Goal: Register for event/course

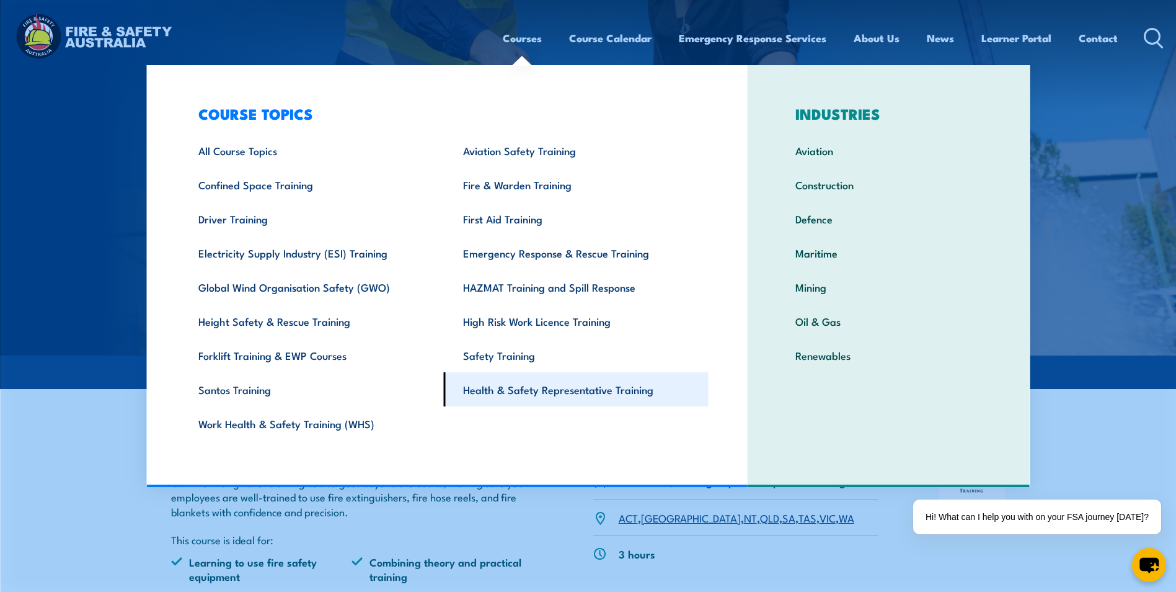
click at [540, 390] on link "Health & Safety Representative Training" at bounding box center [576, 389] width 265 height 34
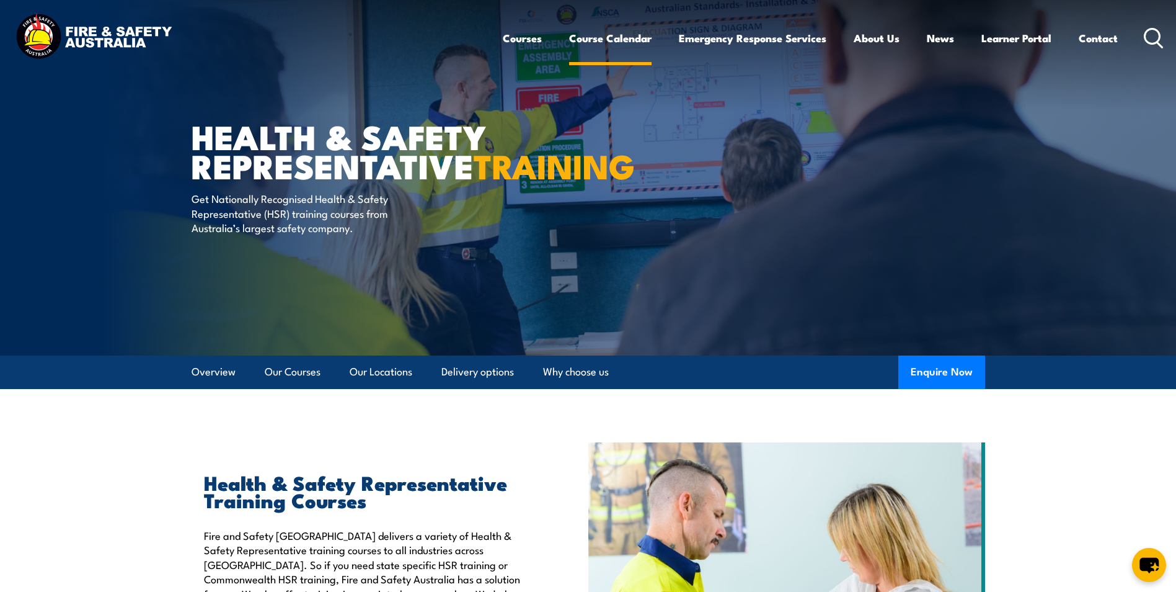
click at [614, 38] on link "Course Calendar" at bounding box center [610, 38] width 82 height 33
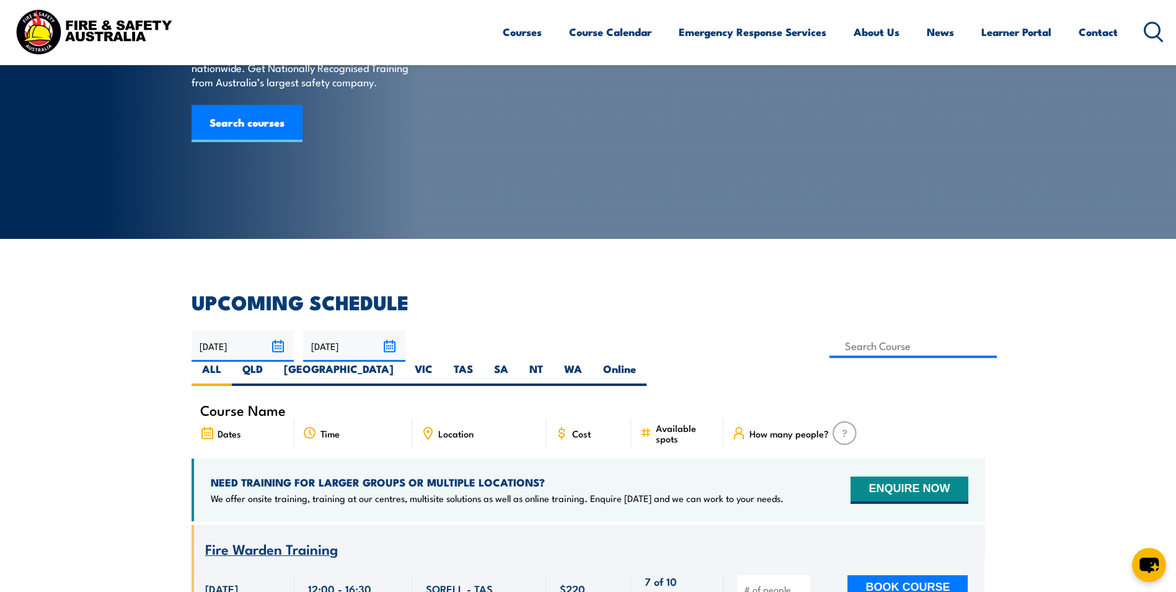
scroll to position [186, 0]
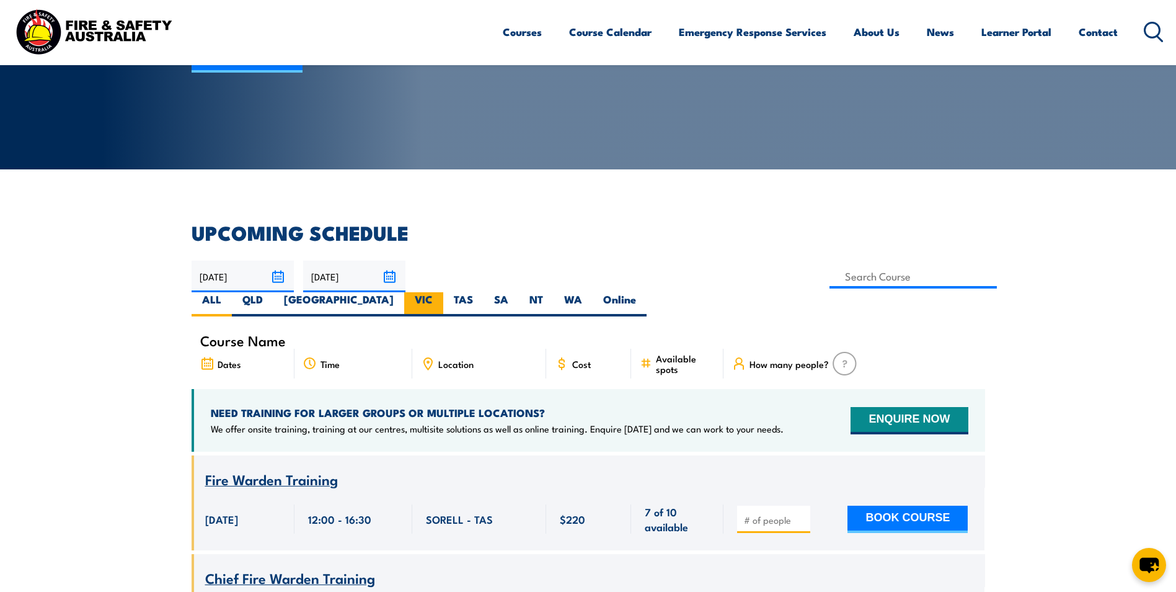
click at [443, 292] on label "VIC" at bounding box center [423, 304] width 39 height 24
click at [441, 292] on input "VIC" at bounding box center [437, 296] width 8 height 8
radio input "true"
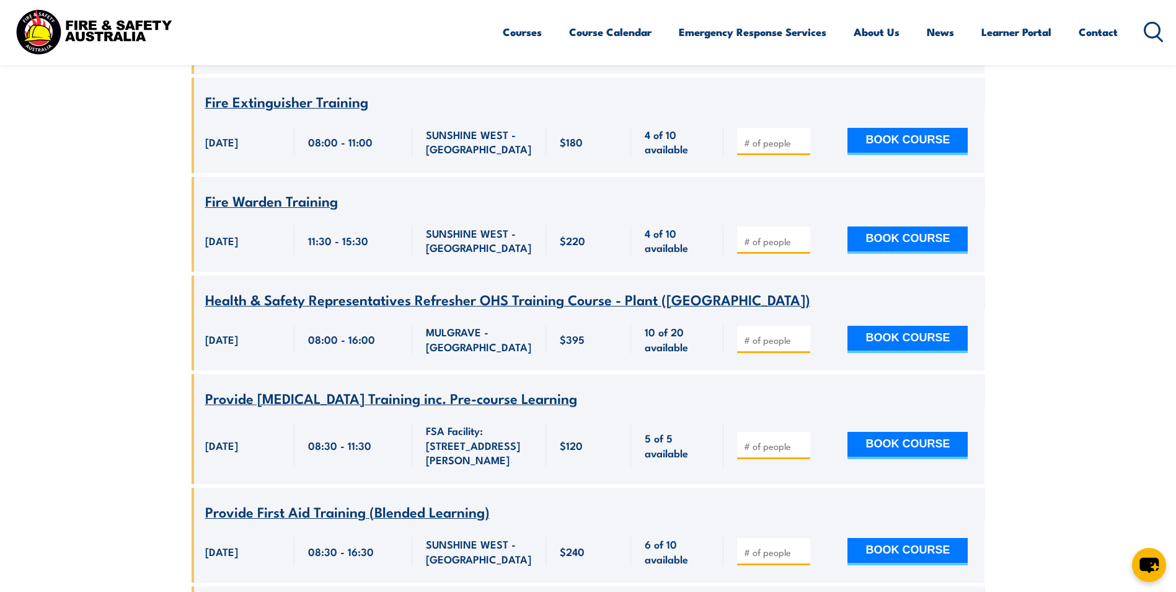
scroll to position [1588, 0]
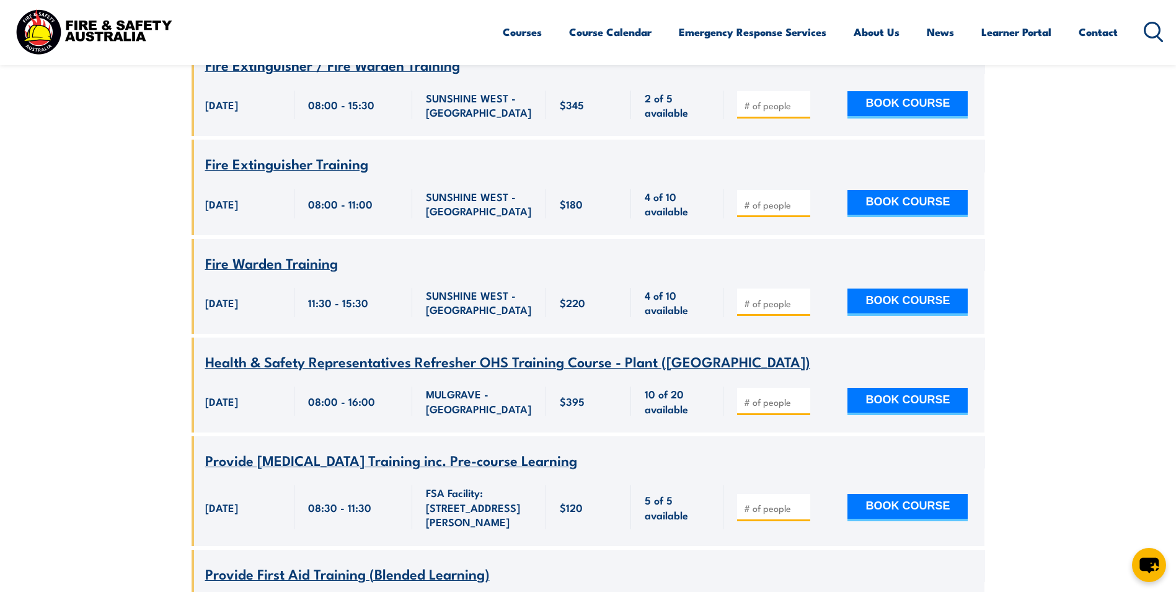
click at [386, 350] on span "Health & Safety Representatives Refresher OHS Training Course - Plant (VIC)" at bounding box center [507, 360] width 605 height 21
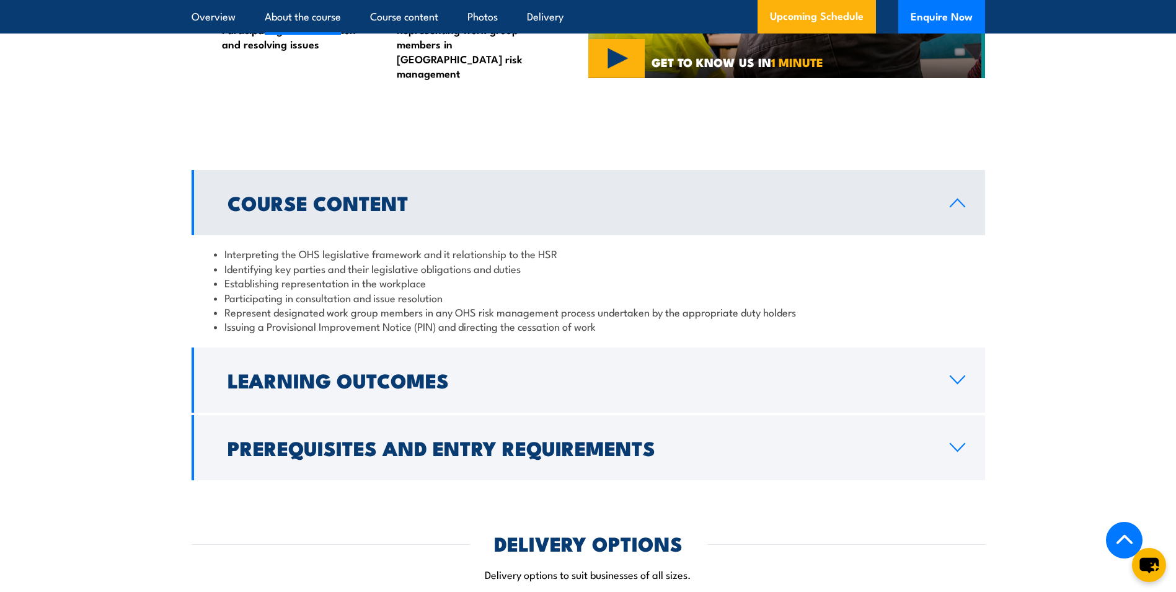
scroll to position [1240, 0]
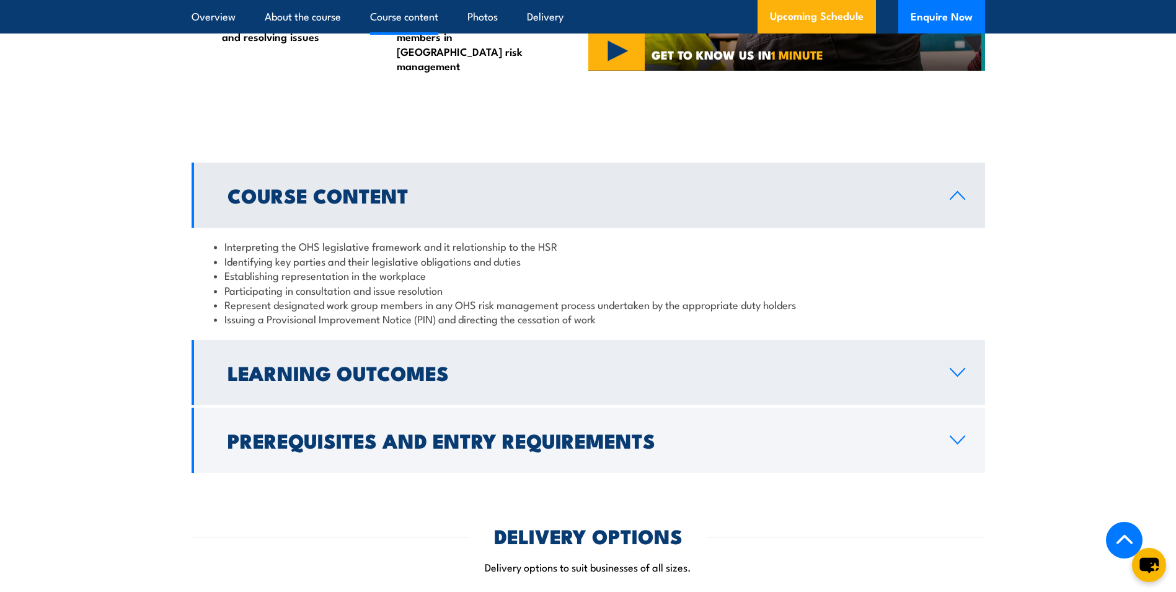
click at [957, 363] on link "Learning Outcomes" at bounding box center [589, 372] width 794 height 65
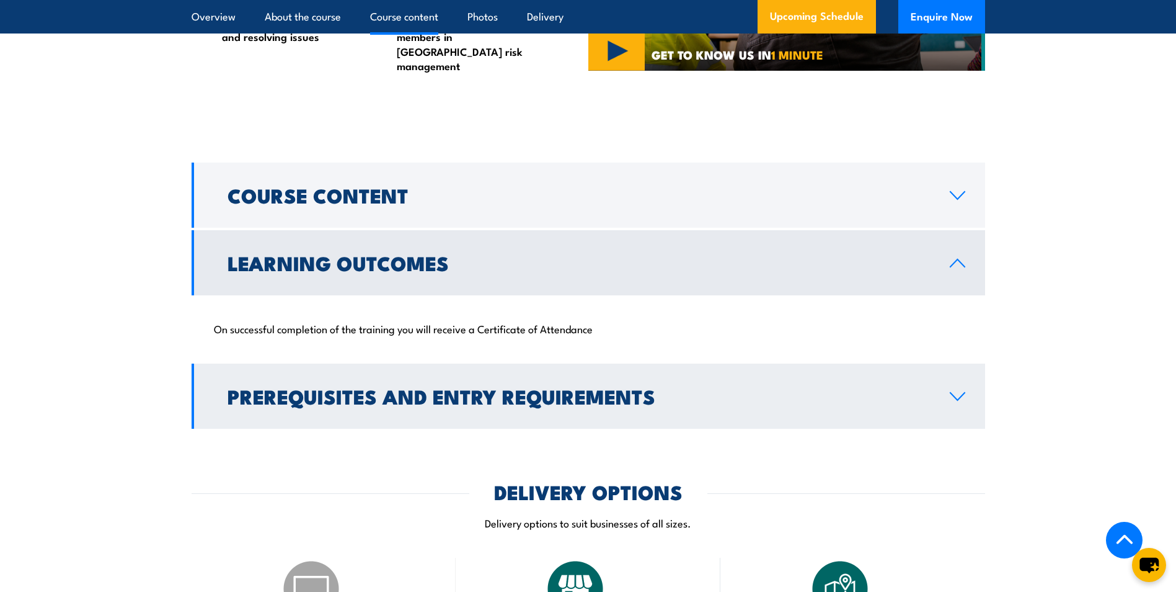
click at [981, 396] on link "Prerequisites and Entry Requirements" at bounding box center [589, 395] width 794 height 65
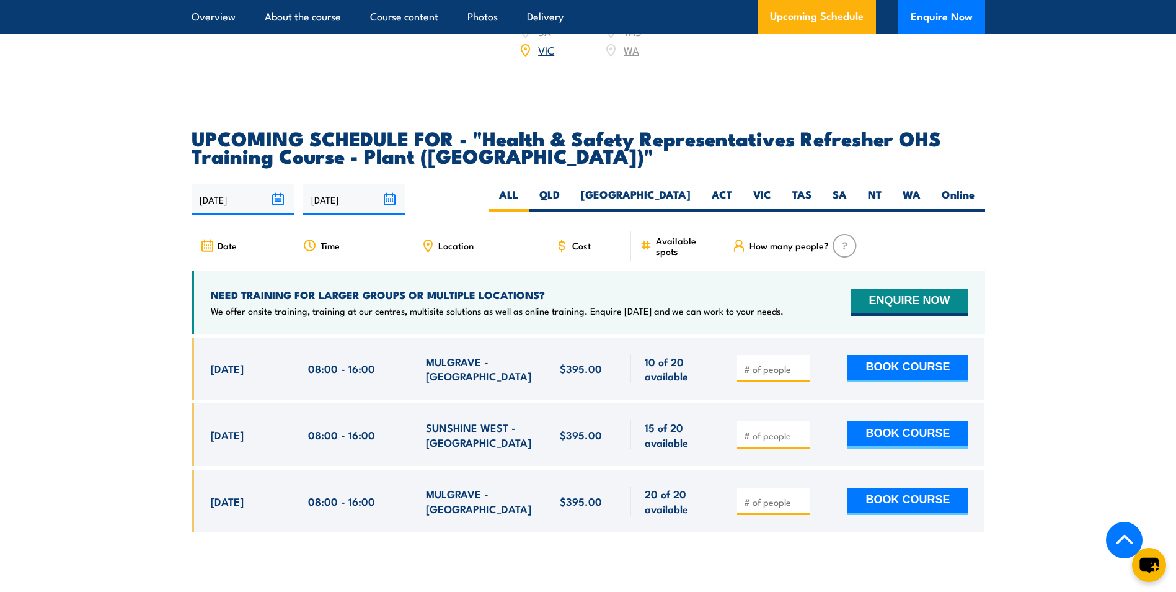
scroll to position [2170, 0]
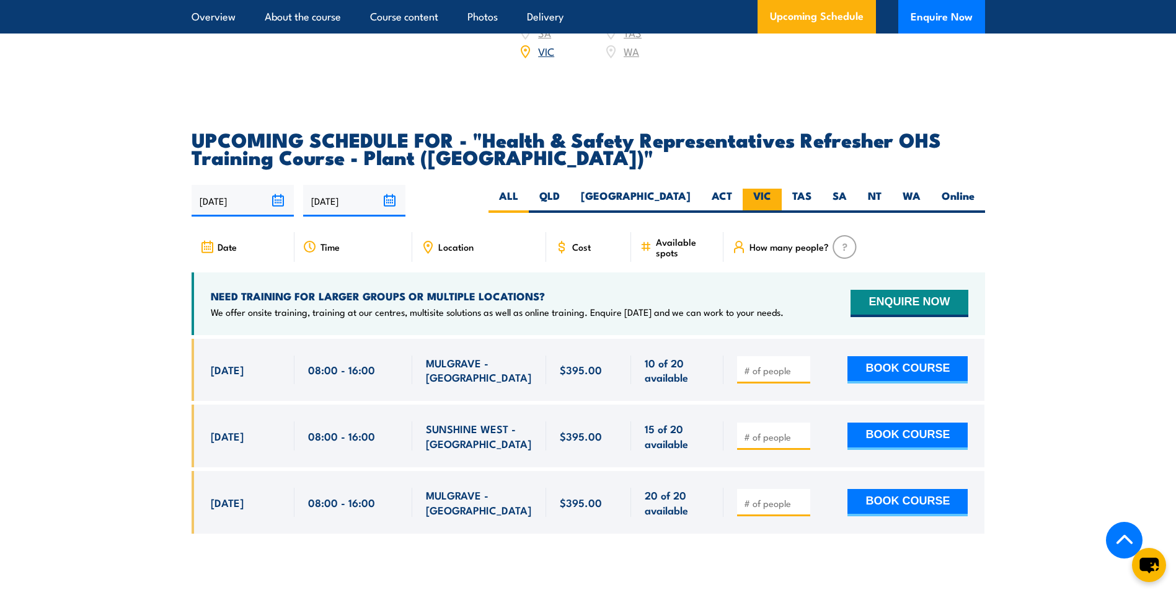
click at [763, 189] on label "VIC" at bounding box center [762, 201] width 39 height 24
click at [771, 189] on input "VIC" at bounding box center [775, 193] width 8 height 8
radio input "true"
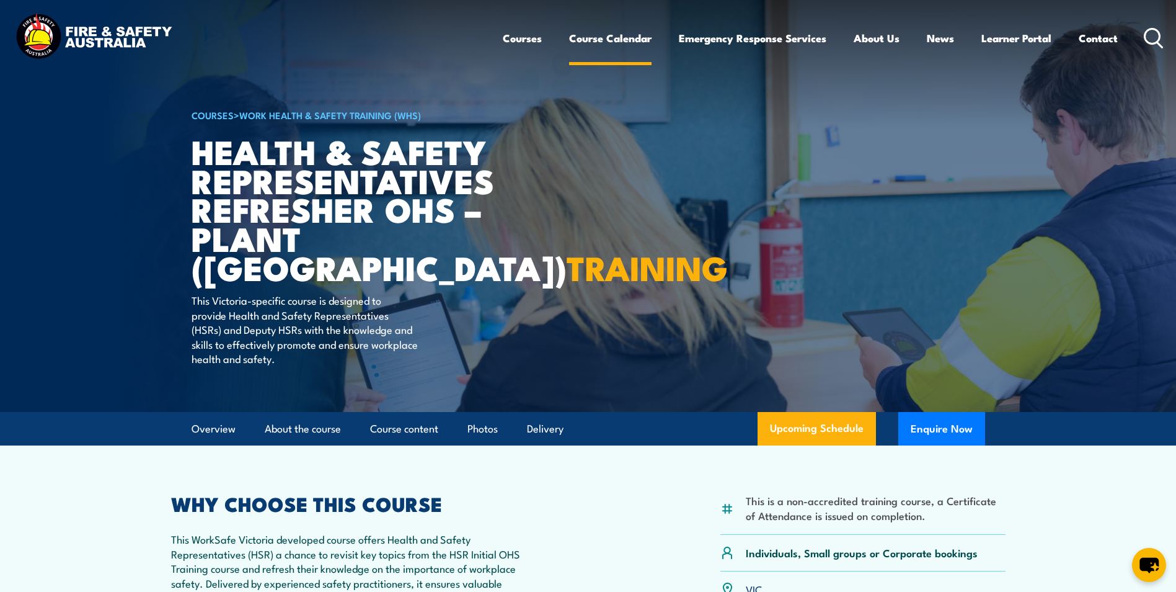
click at [643, 36] on link "Course Calendar" at bounding box center [610, 38] width 82 height 33
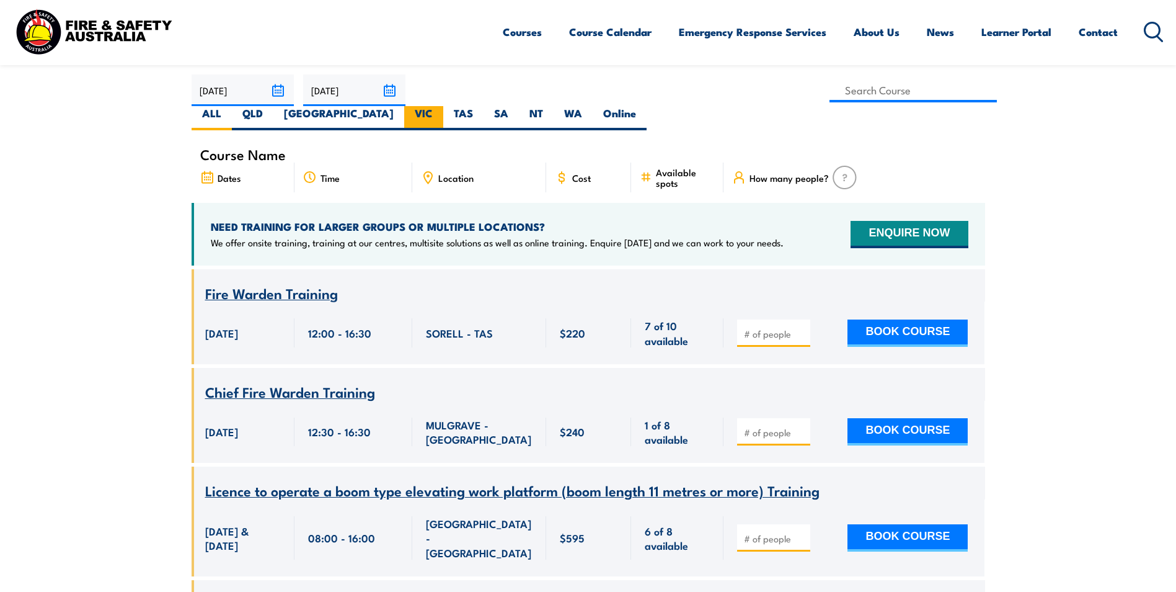
click at [443, 106] on label "VIC" at bounding box center [423, 118] width 39 height 24
click at [441, 106] on input "VIC" at bounding box center [437, 110] width 8 height 8
radio input "true"
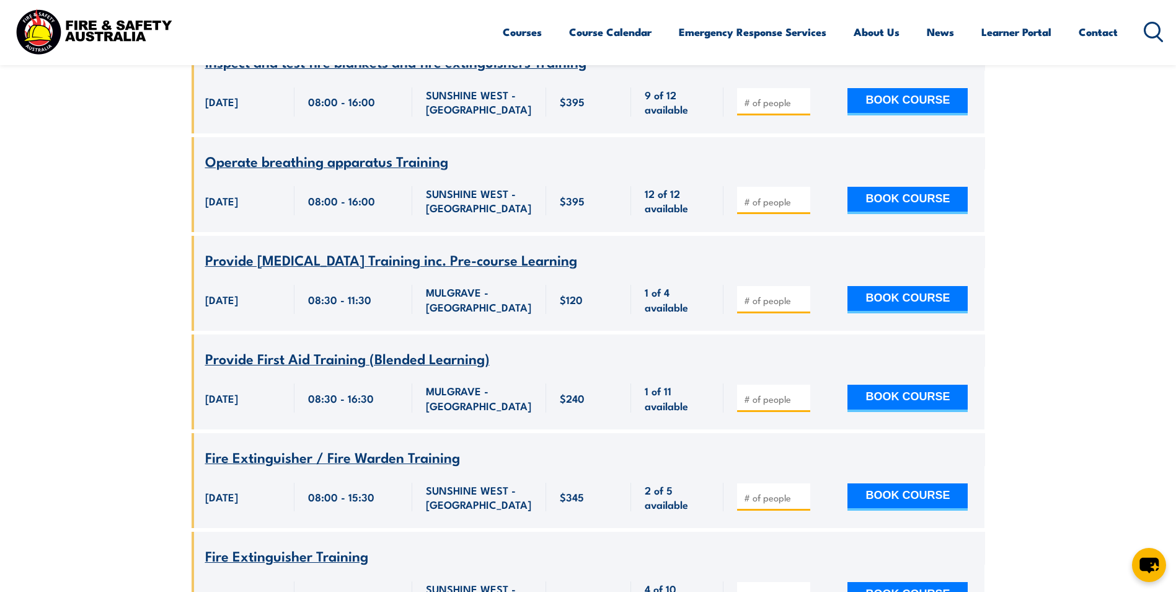
scroll to position [1215, 0]
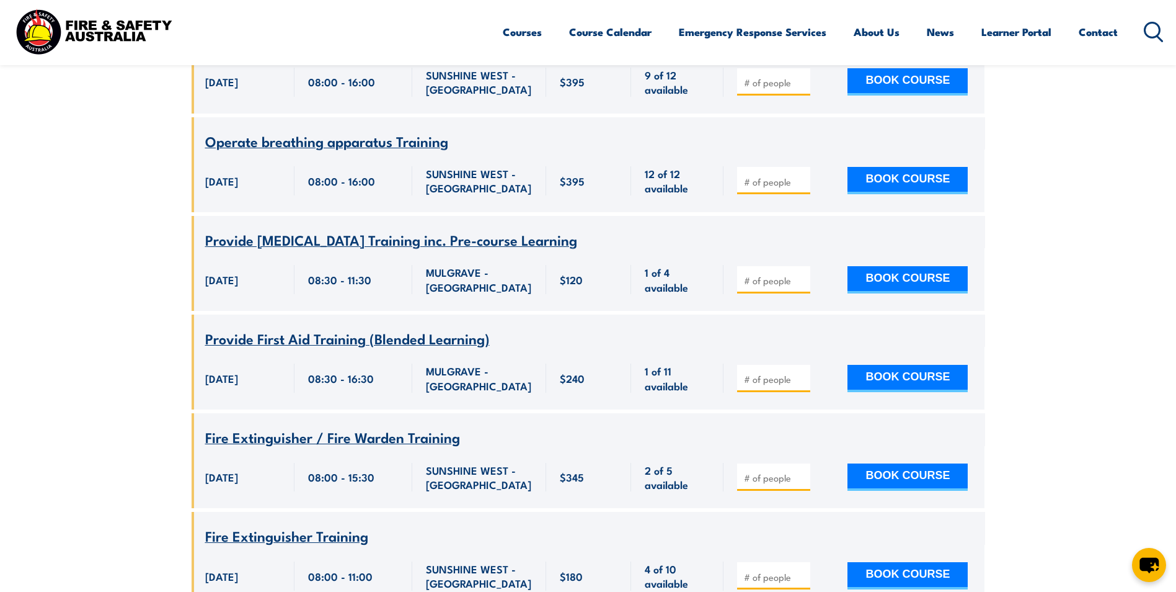
click at [302, 327] on span "Provide First Aid Training (Blended Learning)" at bounding box center [347, 337] width 285 height 21
